Goal: Communication & Community: Answer question/provide support

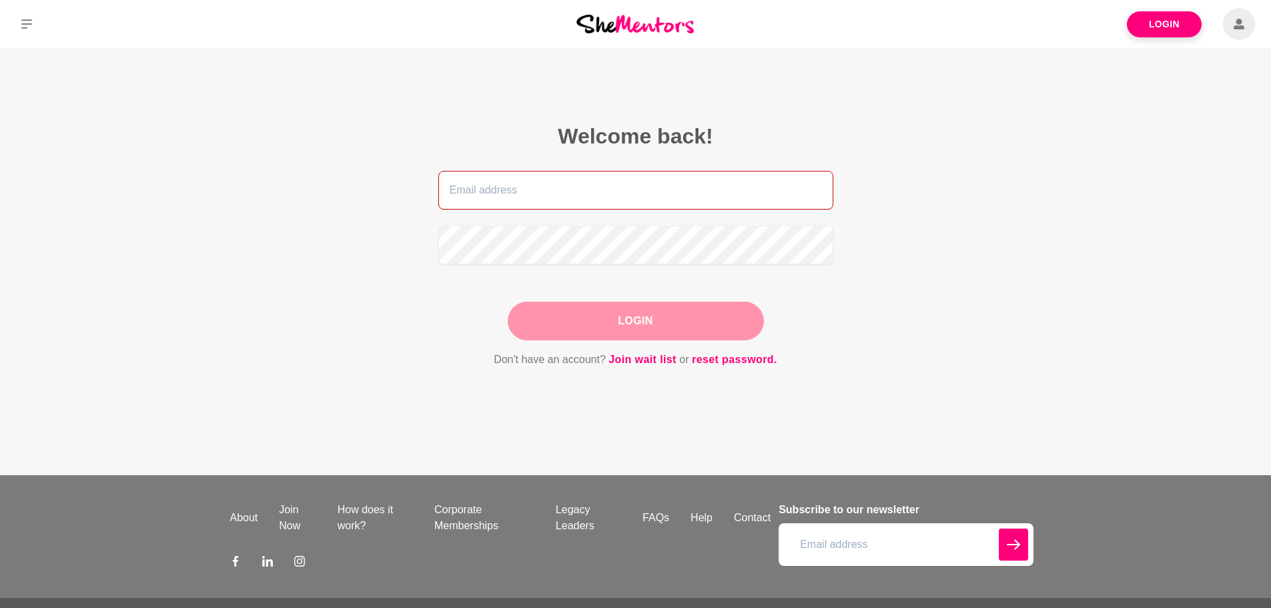
click at [521, 189] on input "email" at bounding box center [635, 190] width 395 height 39
type input "careersnicki@hotmail.com"
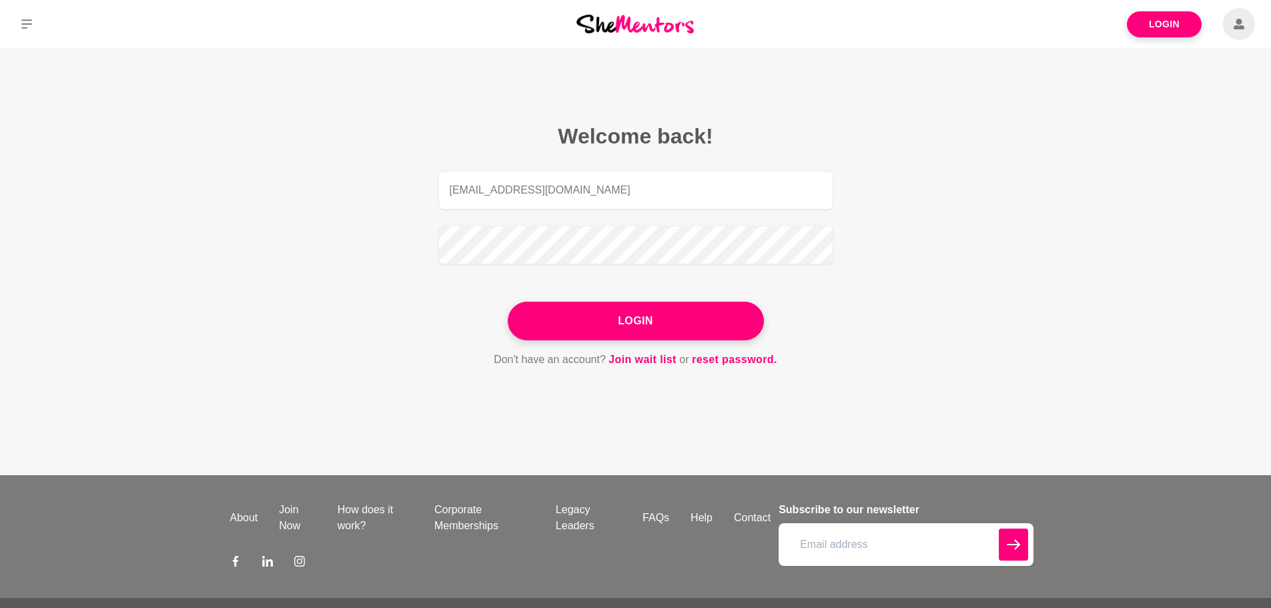
click at [624, 320] on button "Login" at bounding box center [636, 321] width 256 height 39
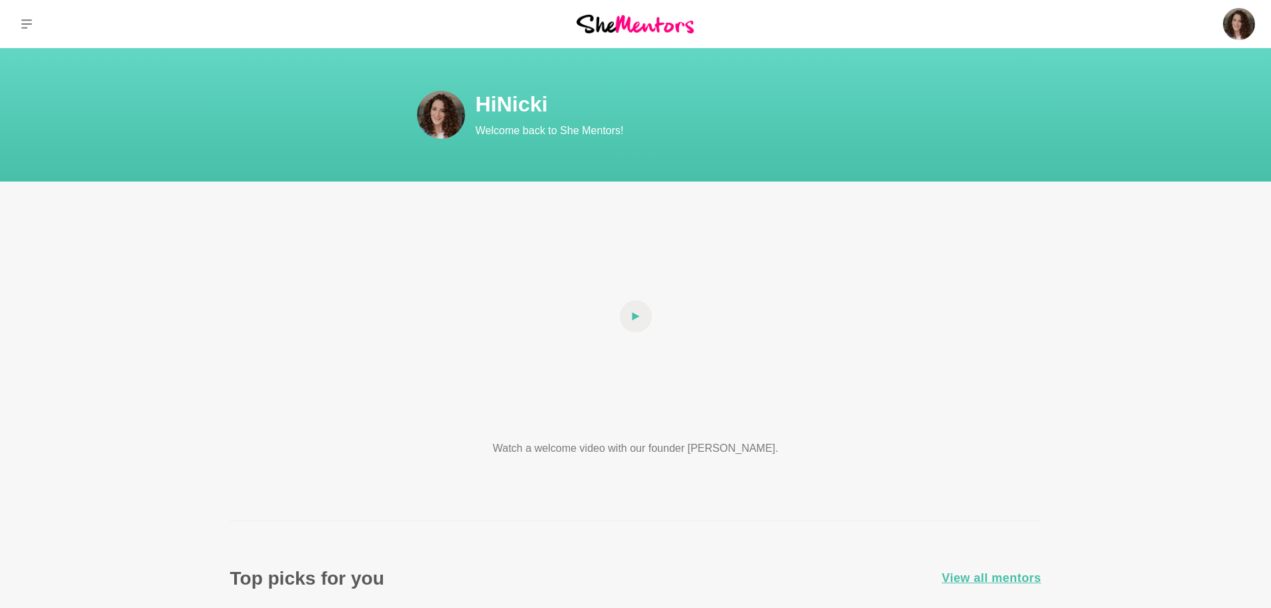
click at [1237, 24] on img at bounding box center [1239, 24] width 32 height 32
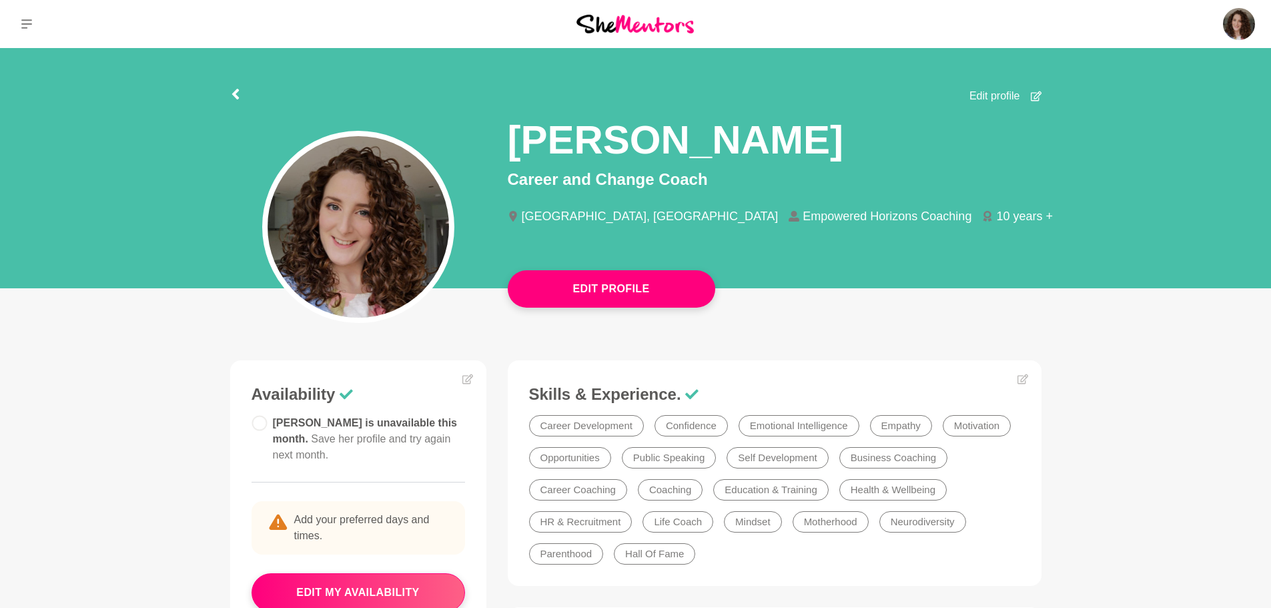
click at [0, 0] on p "Messages" at bounding box center [0, 0] width 0 height 0
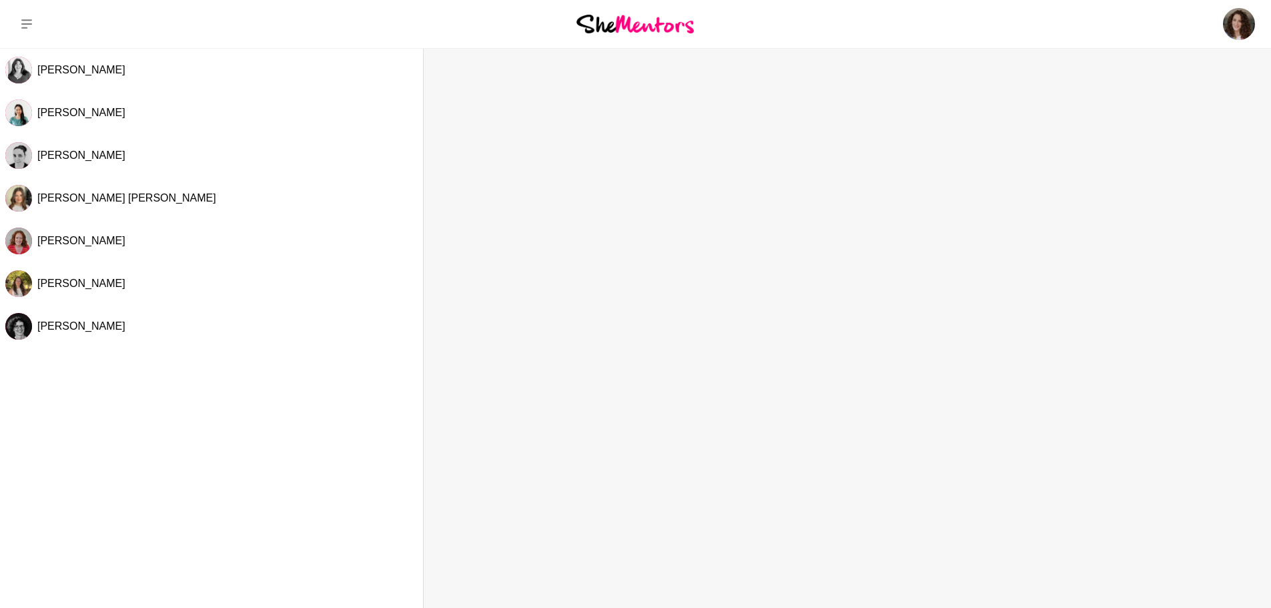
click at [0, 0] on p "Messages" at bounding box center [0, 0] width 0 height 0
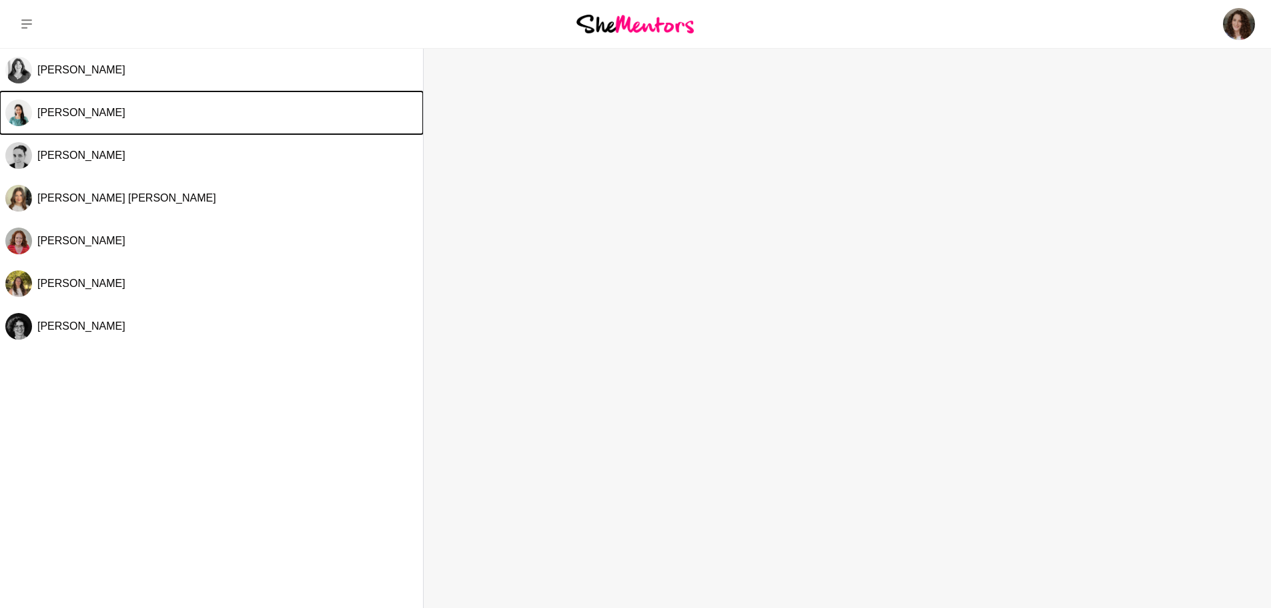
click at [67, 114] on span "[PERSON_NAME]" at bounding box center [81, 112] width 88 height 11
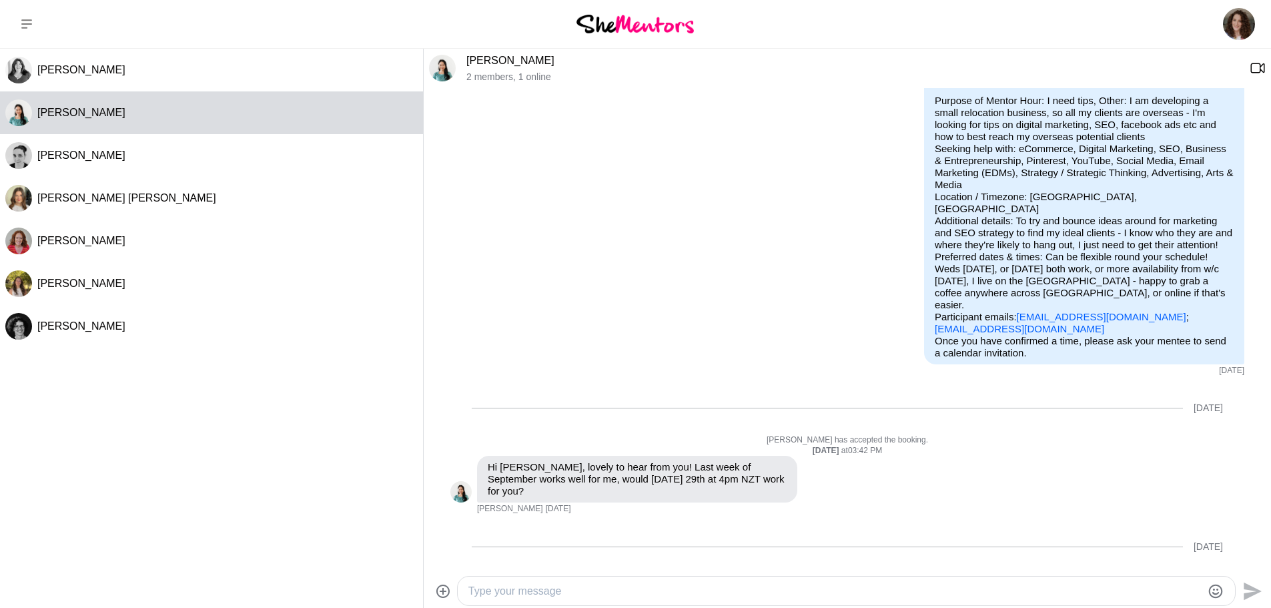
scroll to position [77, 0]
click at [821, 576] on div at bounding box center [846, 590] width 777 height 29
click at [827, 590] on textarea "Type your message" at bounding box center [834, 591] width 733 height 16
click at [618, 592] on textarea "Hi Grace, just checking that wew're still ok for 4pm on Mon?" at bounding box center [834, 591] width 733 height 16
click at [796, 605] on div "Hi Grace, just checking that we're still ok for 4pm on Mon?" at bounding box center [846, 591] width 779 height 30
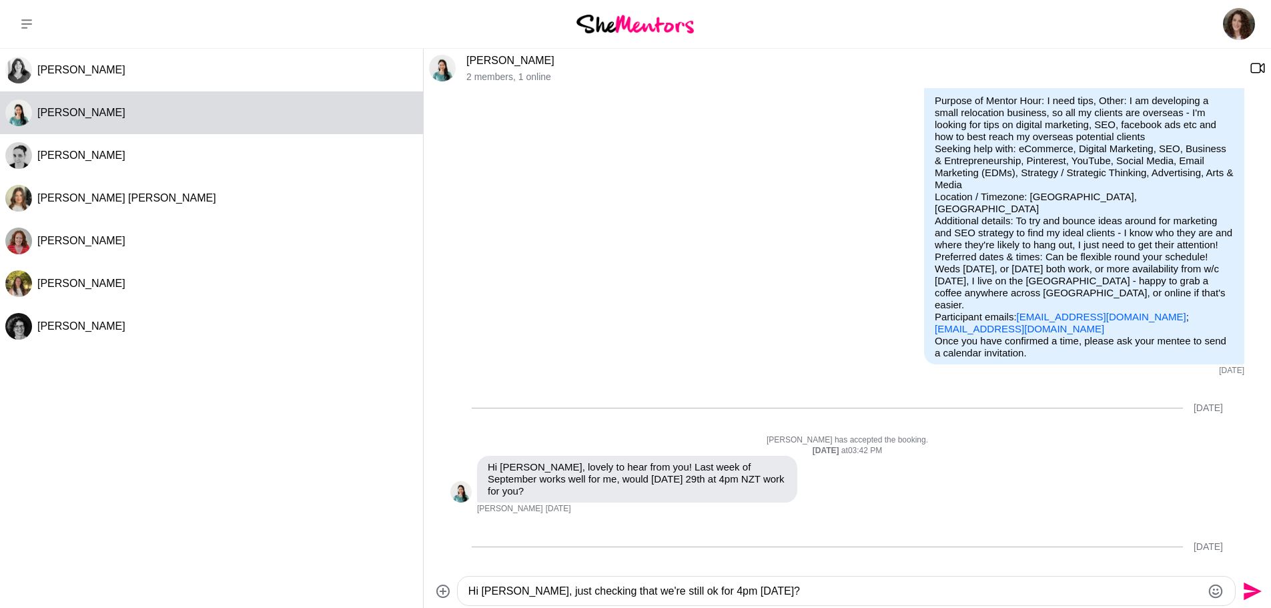
click at [785, 594] on textarea "Hi Grace, just checking that we're still ok for 4pm on Mon?" at bounding box center [834, 591] width 733 height 16
click at [877, 592] on textarea "Hi Grace, just checking that we're still ok for 4pm on Mon? Did you want to meet" at bounding box center [834, 591] width 733 height 16
type textarea "Hi Grace, just checking that we're still ok for 4pm on Mon? Did you want to mee…"
click at [1252, 596] on icon "Send" at bounding box center [1250, 590] width 21 height 21
